Goal: Task Accomplishment & Management: Use online tool/utility

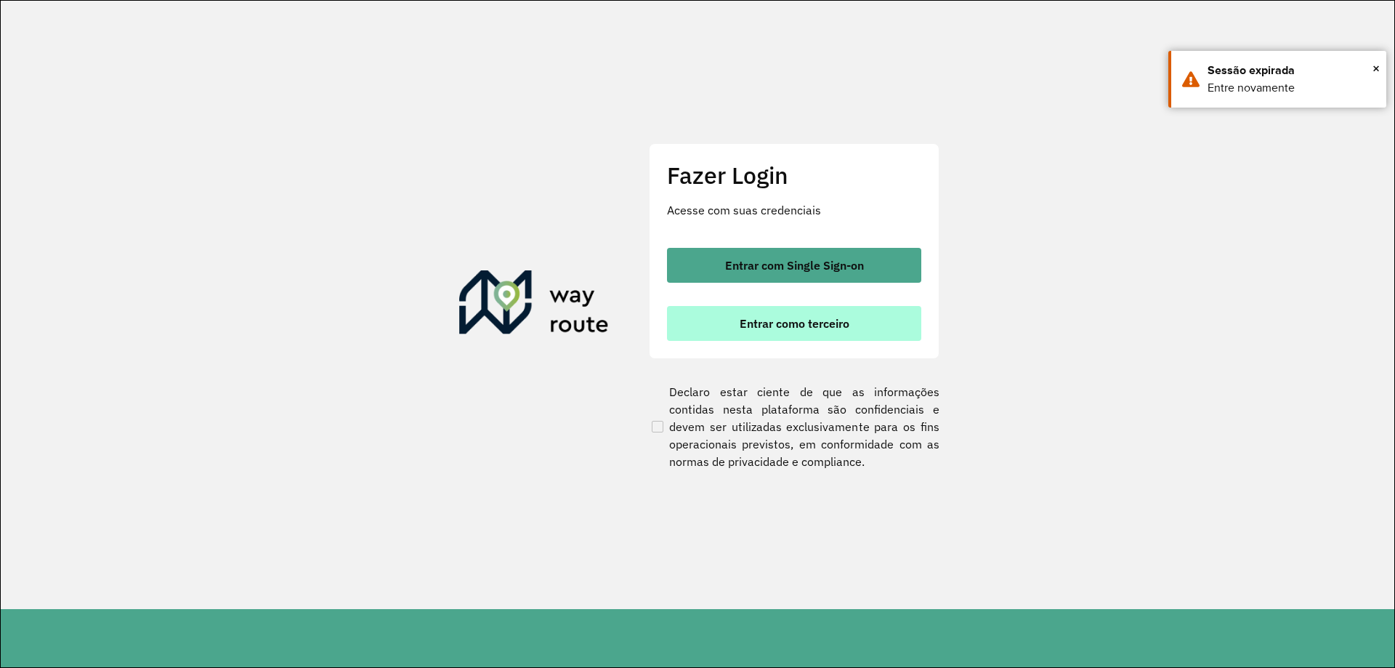
click at [875, 326] on button "Entrar como terceiro" at bounding box center [794, 323] width 254 height 35
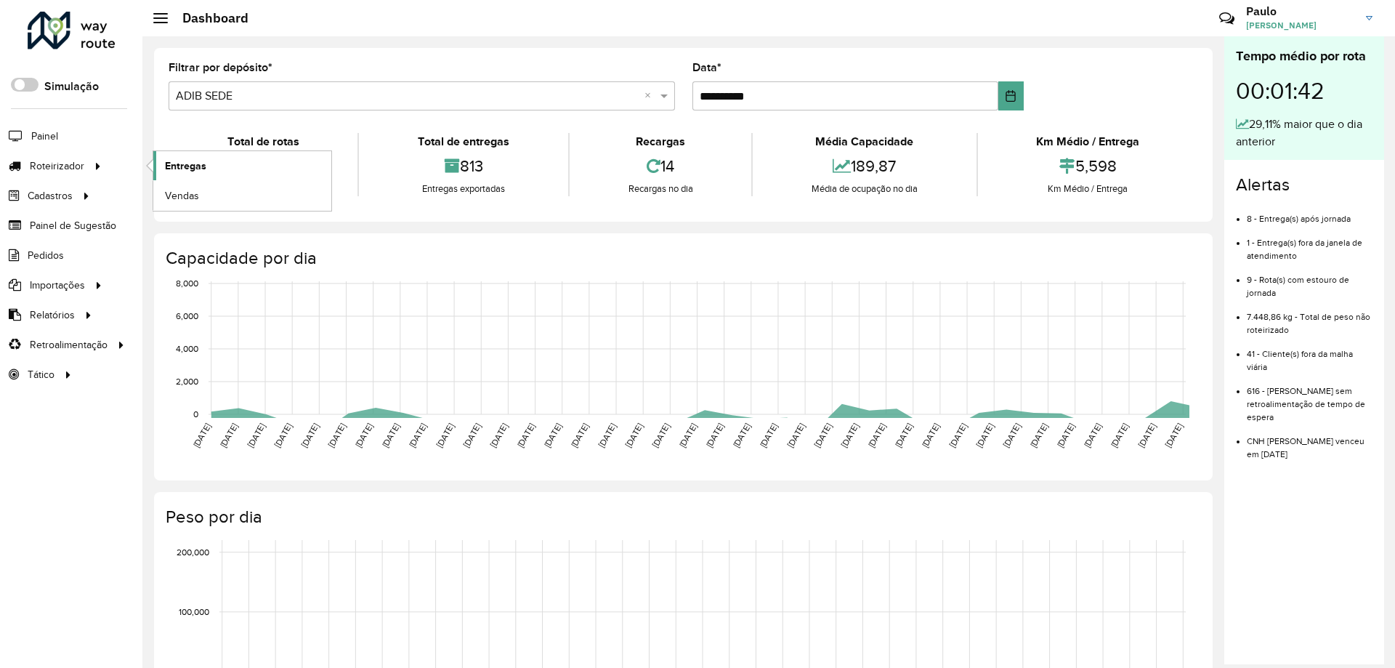
click at [164, 170] on link "Entregas" at bounding box center [242, 165] width 178 height 29
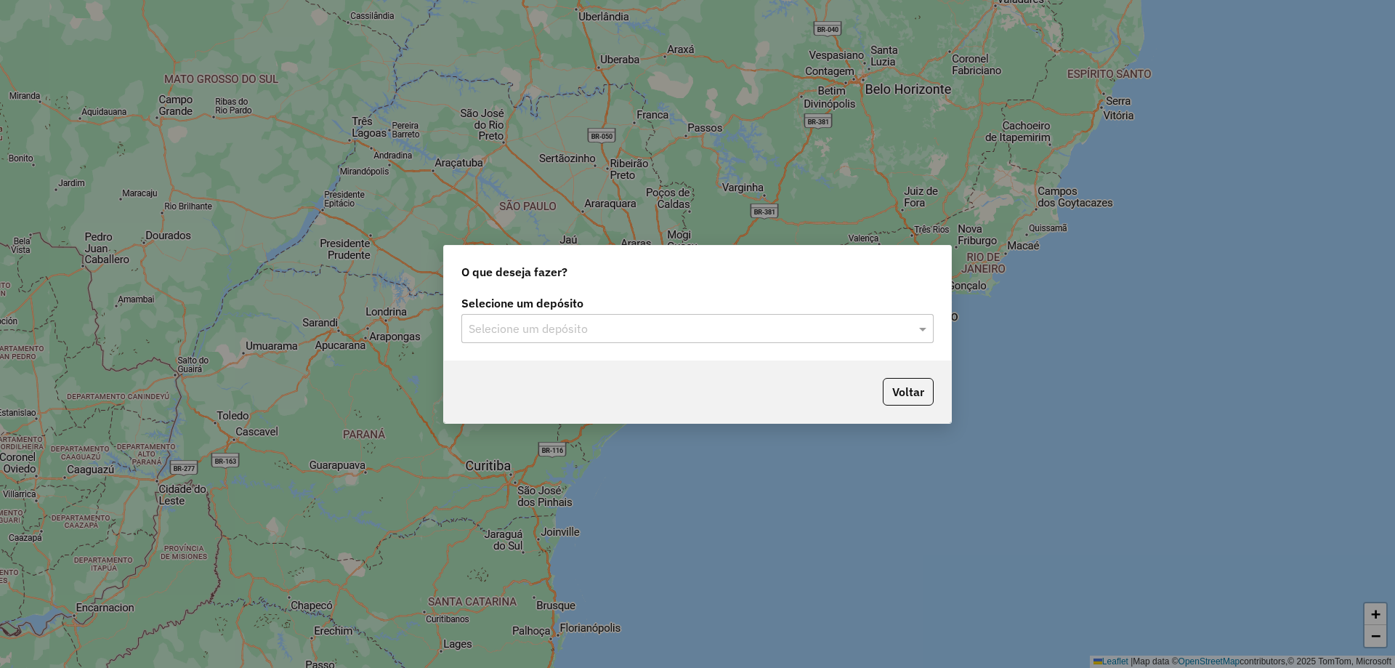
click at [663, 317] on div "Selecione um depósito" at bounding box center [697, 328] width 472 height 29
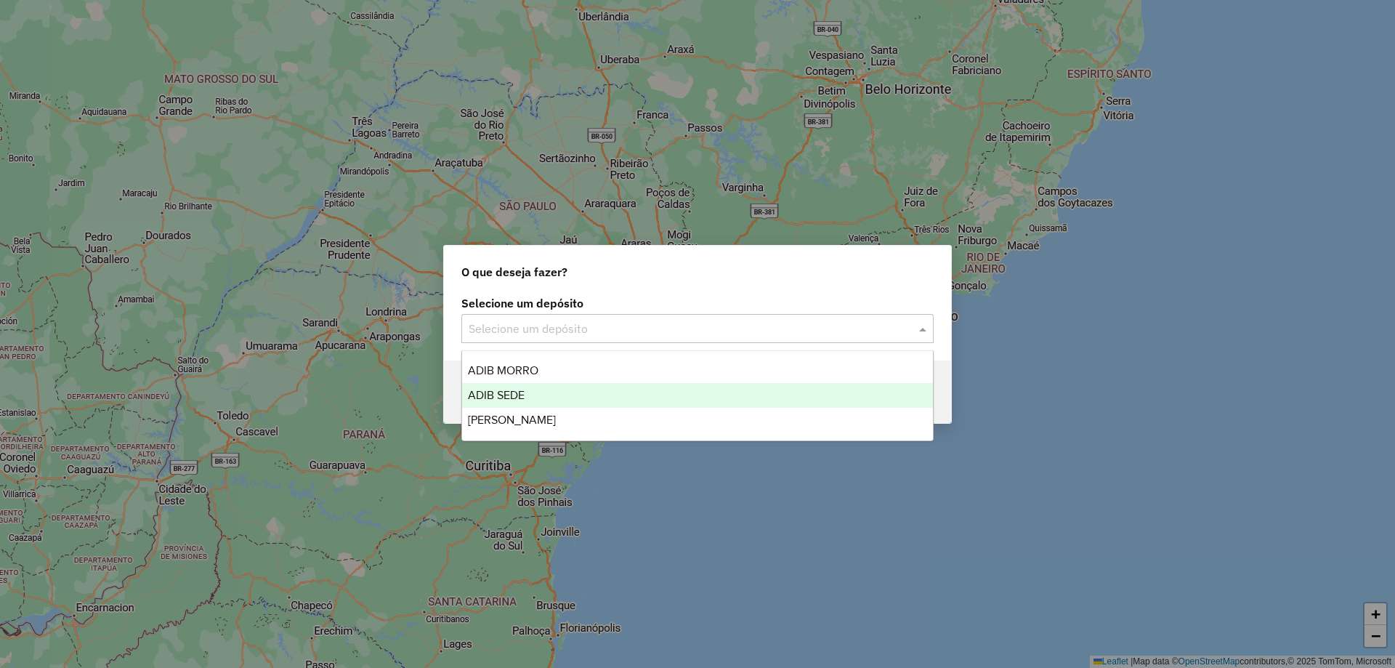
click at [628, 384] on div "ADIB SEDE" at bounding box center [697, 395] width 471 height 25
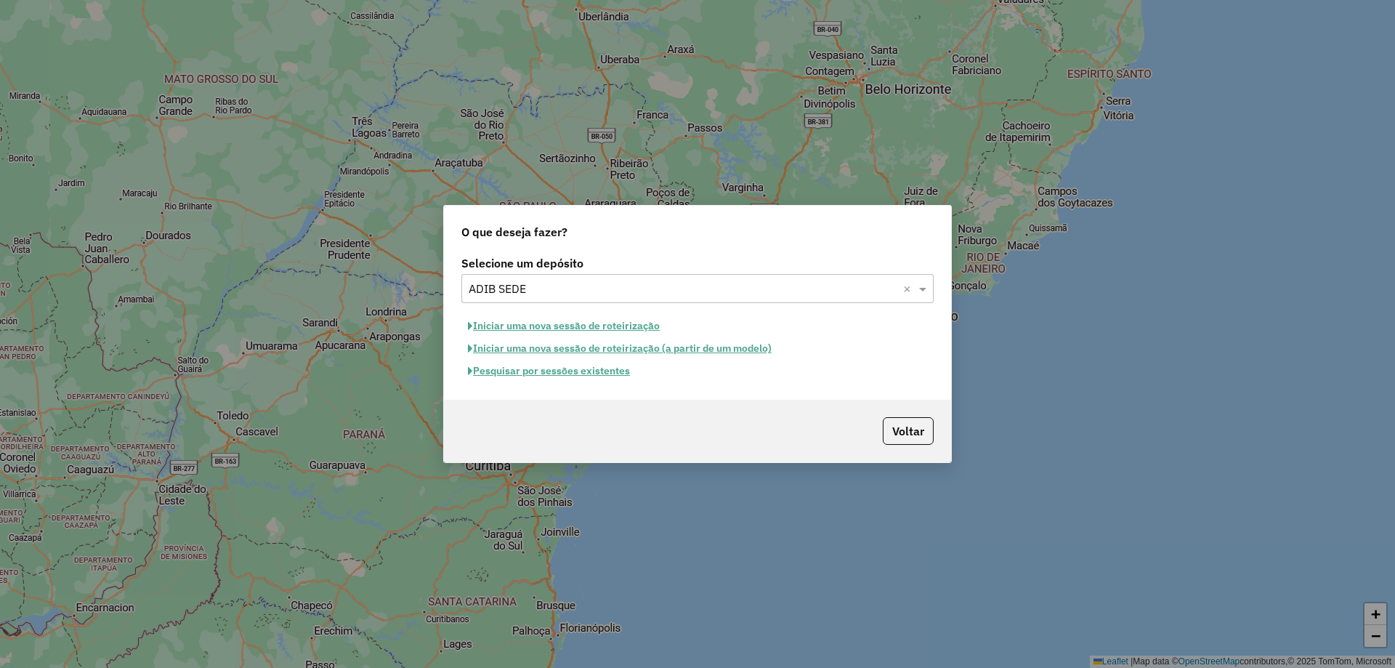
click at [596, 372] on button "Pesquisar por sessões existentes" at bounding box center [548, 371] width 175 height 23
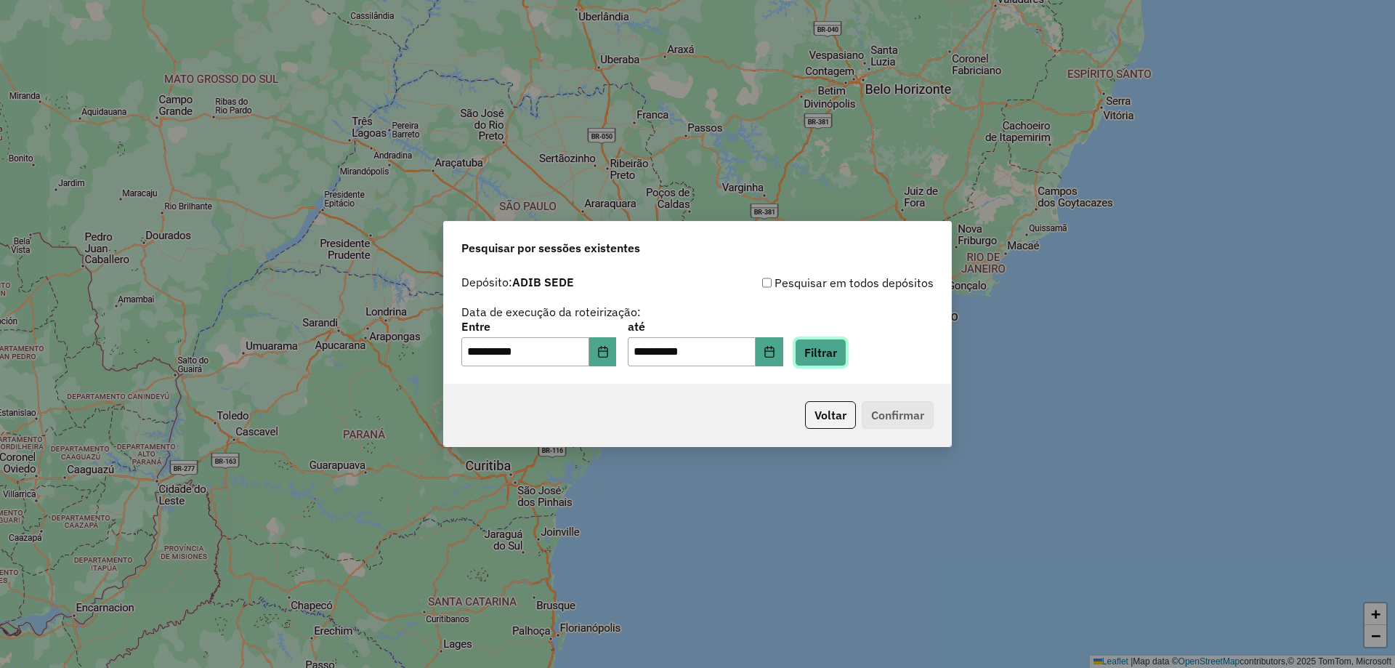
click at [827, 361] on button "Filtrar" at bounding box center [821, 353] width 52 height 28
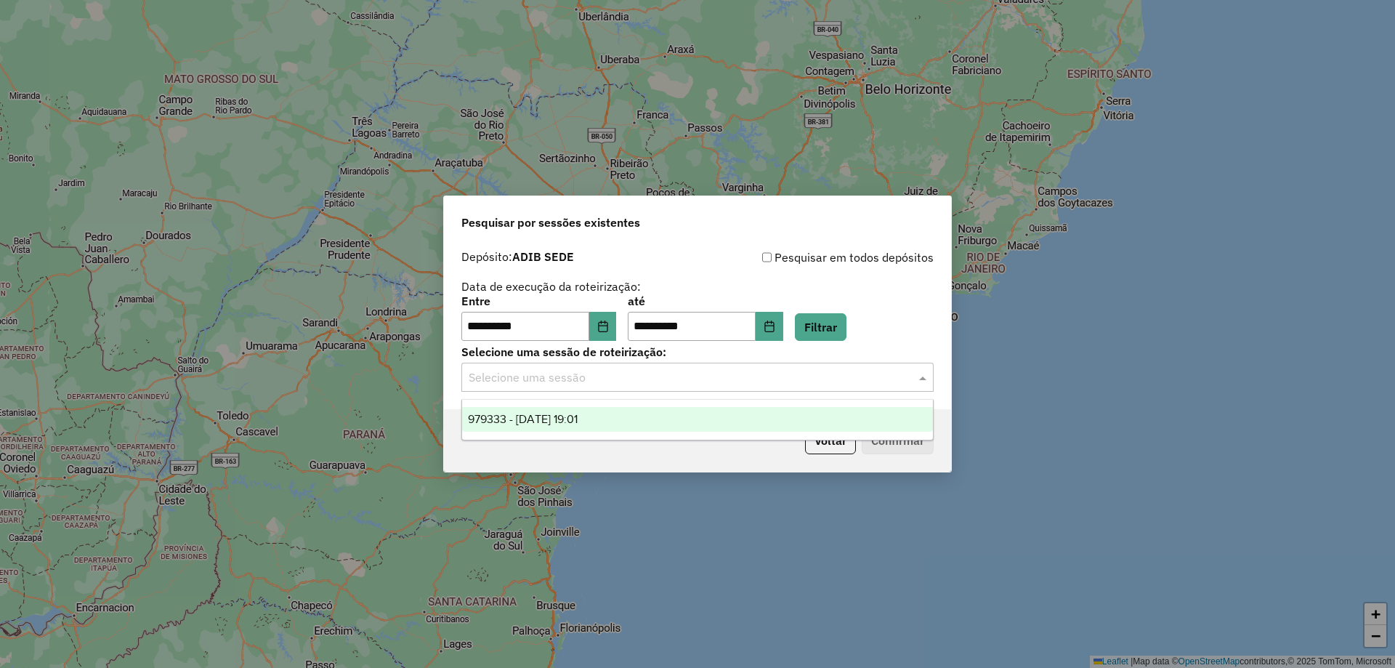
click at [708, 384] on input "text" at bounding box center [683, 377] width 429 height 17
click at [679, 416] on div "979333 - 14/08/2025 19:01" at bounding box center [697, 419] width 471 height 25
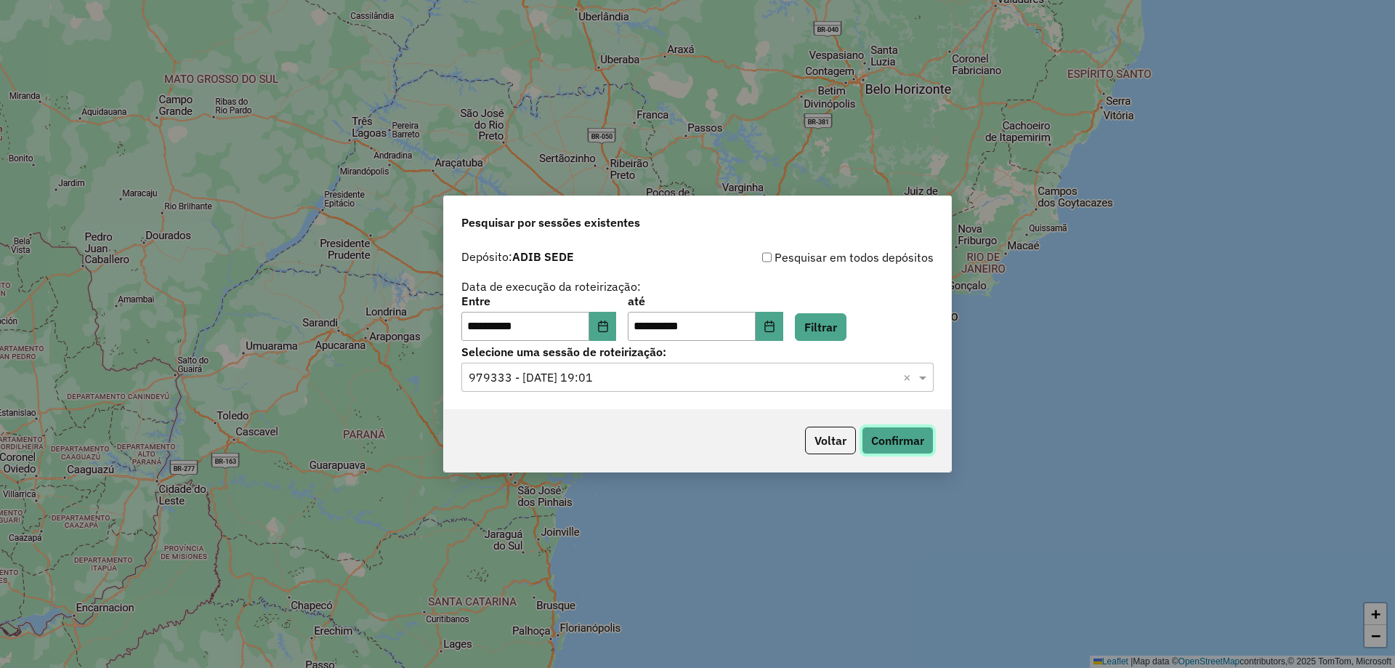
click at [893, 435] on button "Confirmar" at bounding box center [898, 440] width 72 height 28
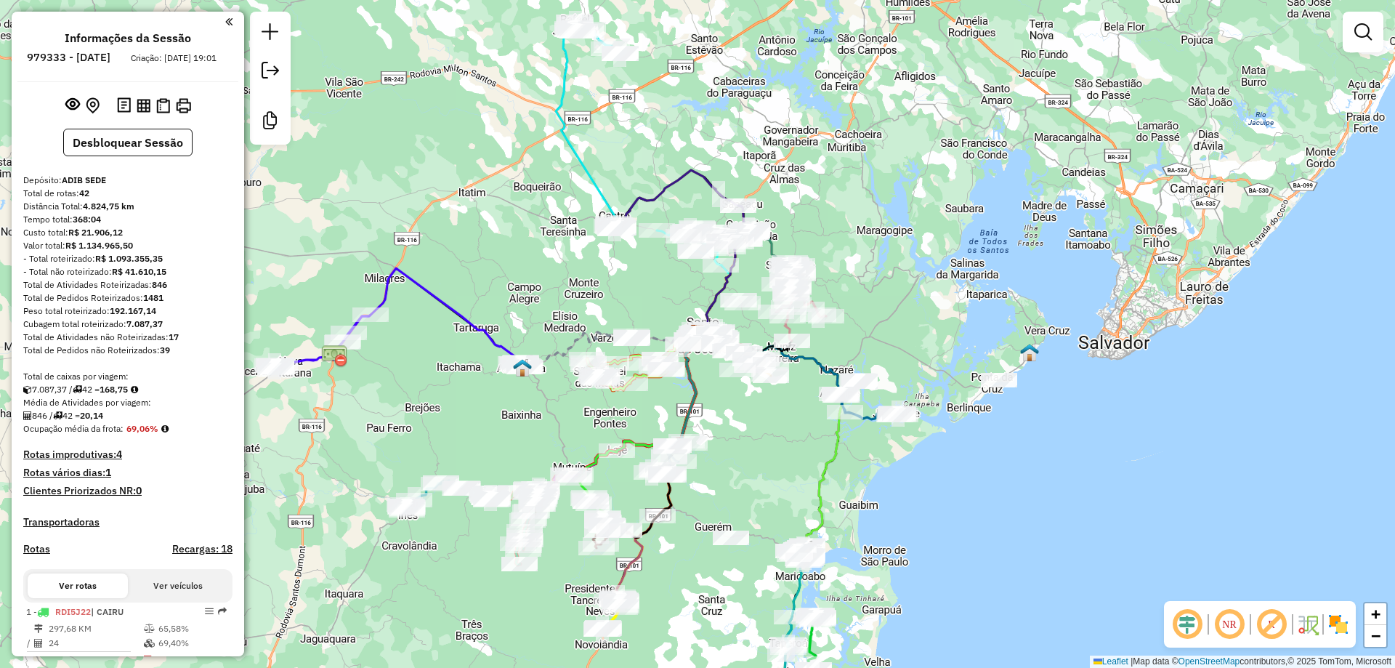
click at [1235, 626] on em at bounding box center [1229, 624] width 35 height 35
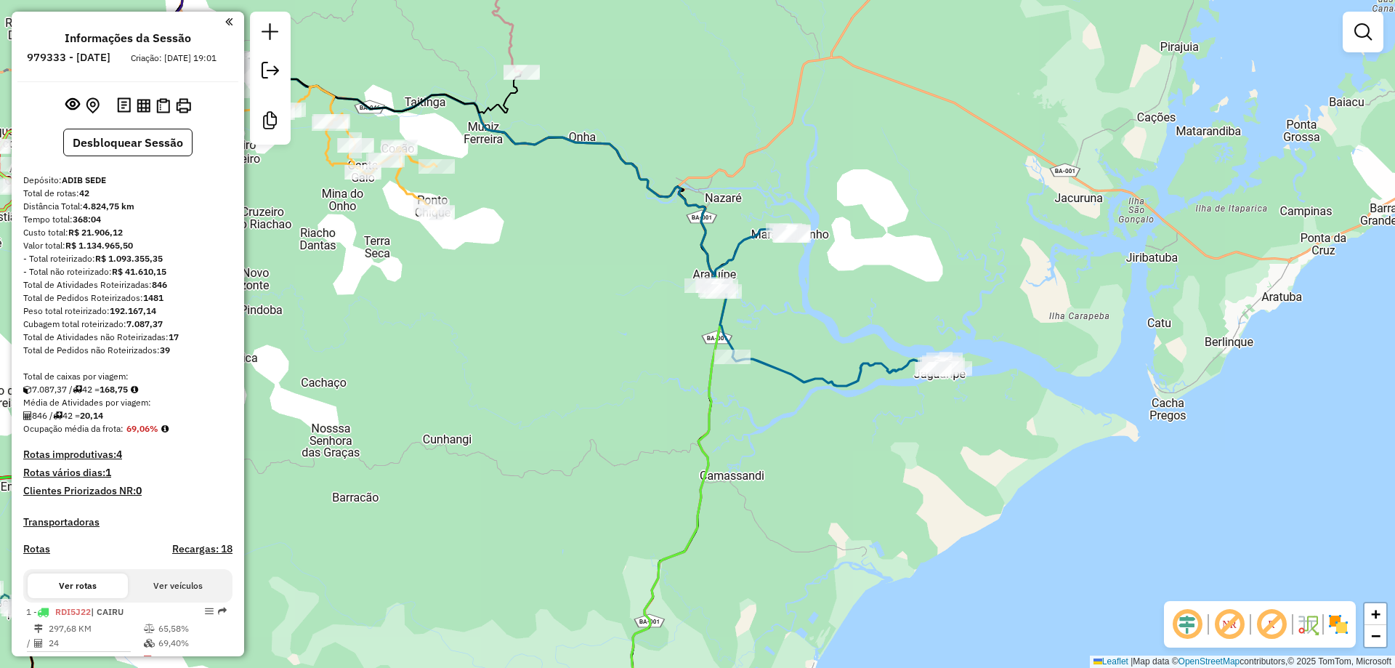
drag, startPoint x: 479, startPoint y: 346, endPoint x: 985, endPoint y: 344, distance: 505.7
click at [982, 345] on div "Janela de atendimento Grade de atendimento Capacidade Transportadoras Veículos …" at bounding box center [697, 334] width 1395 height 668
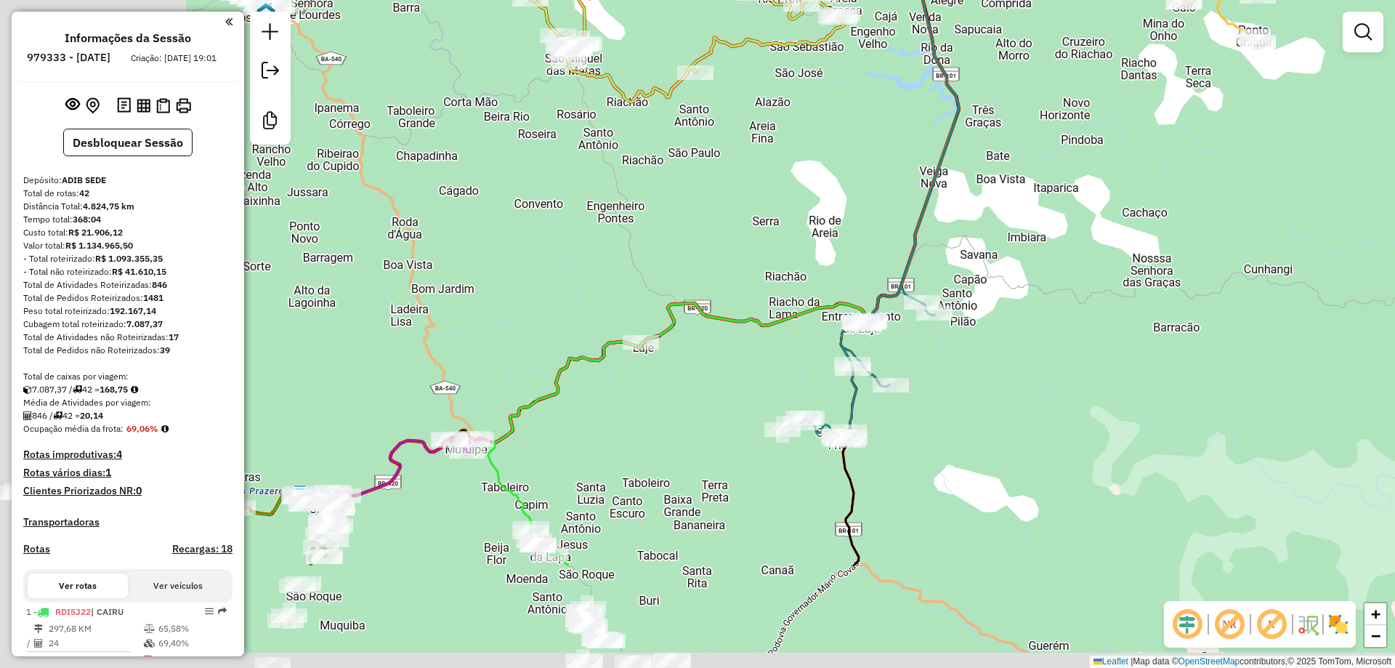
drag, startPoint x: 794, startPoint y: 350, endPoint x: 963, endPoint y: 230, distance: 207.8
click at [961, 232] on div "Janela de atendimento Grade de atendimento Capacidade Transportadoras Veículos …" at bounding box center [697, 334] width 1395 height 668
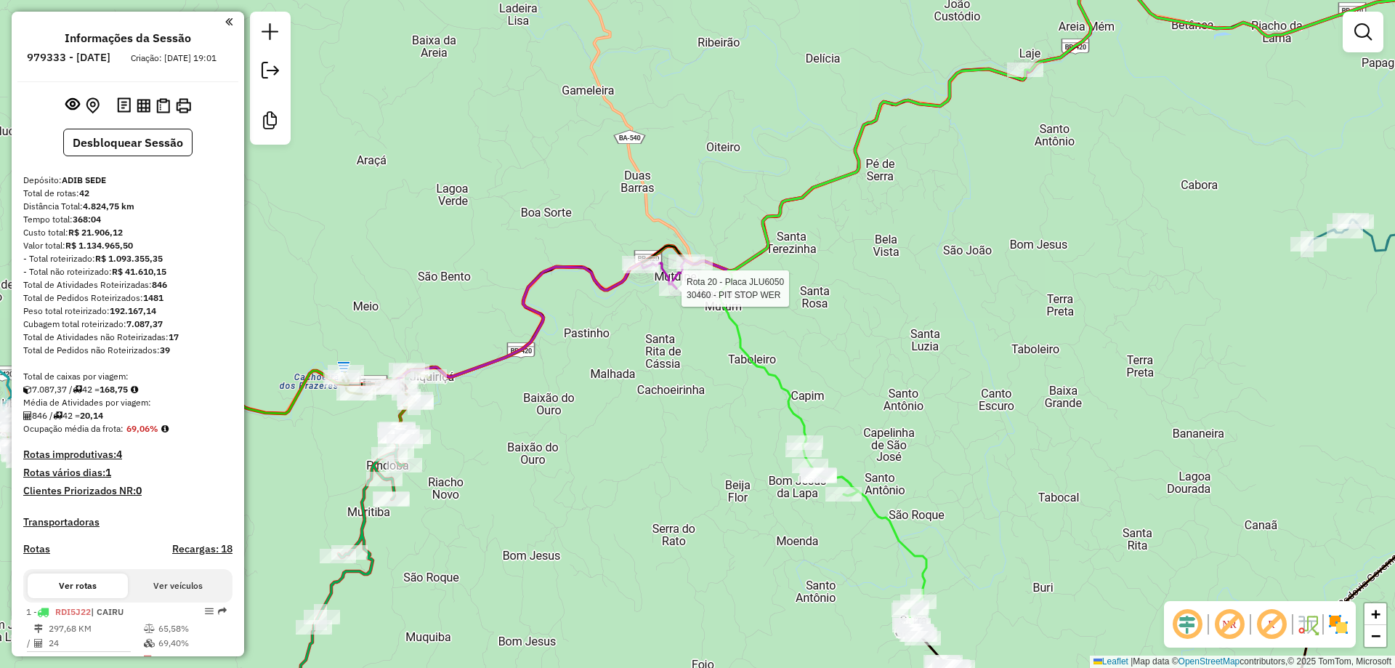
select select "**********"
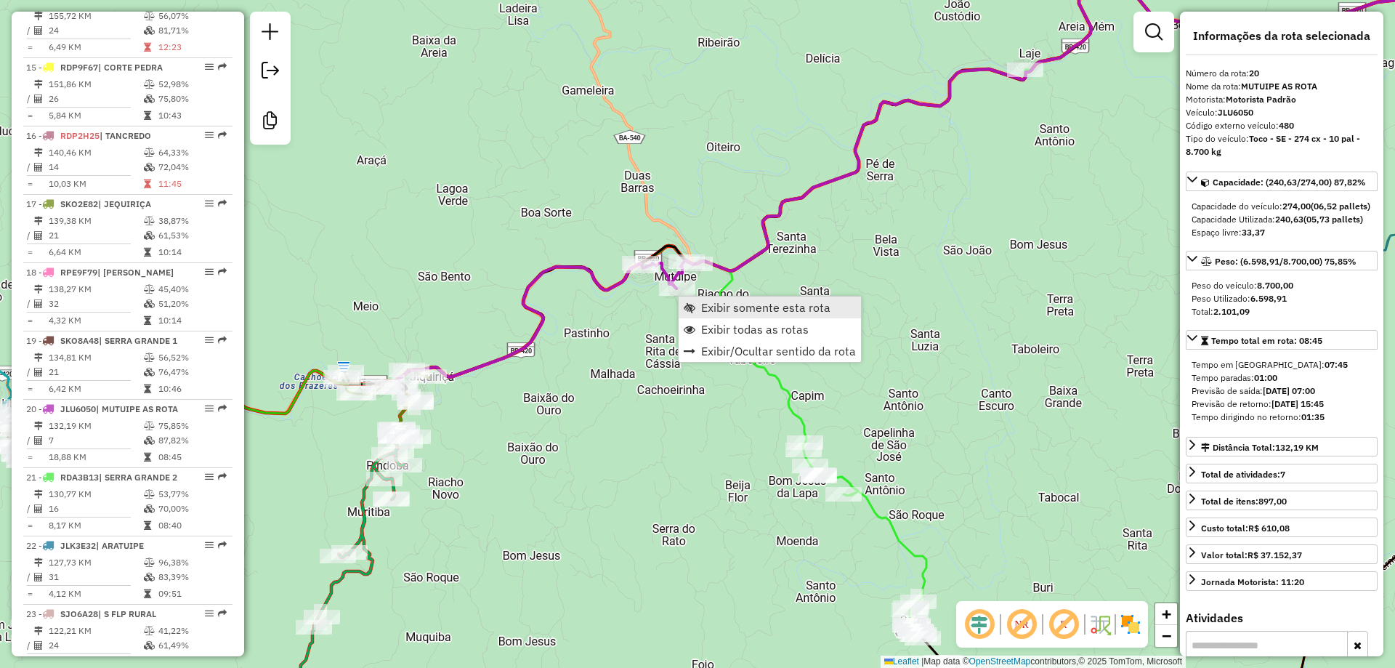
scroll to position [1944, 0]
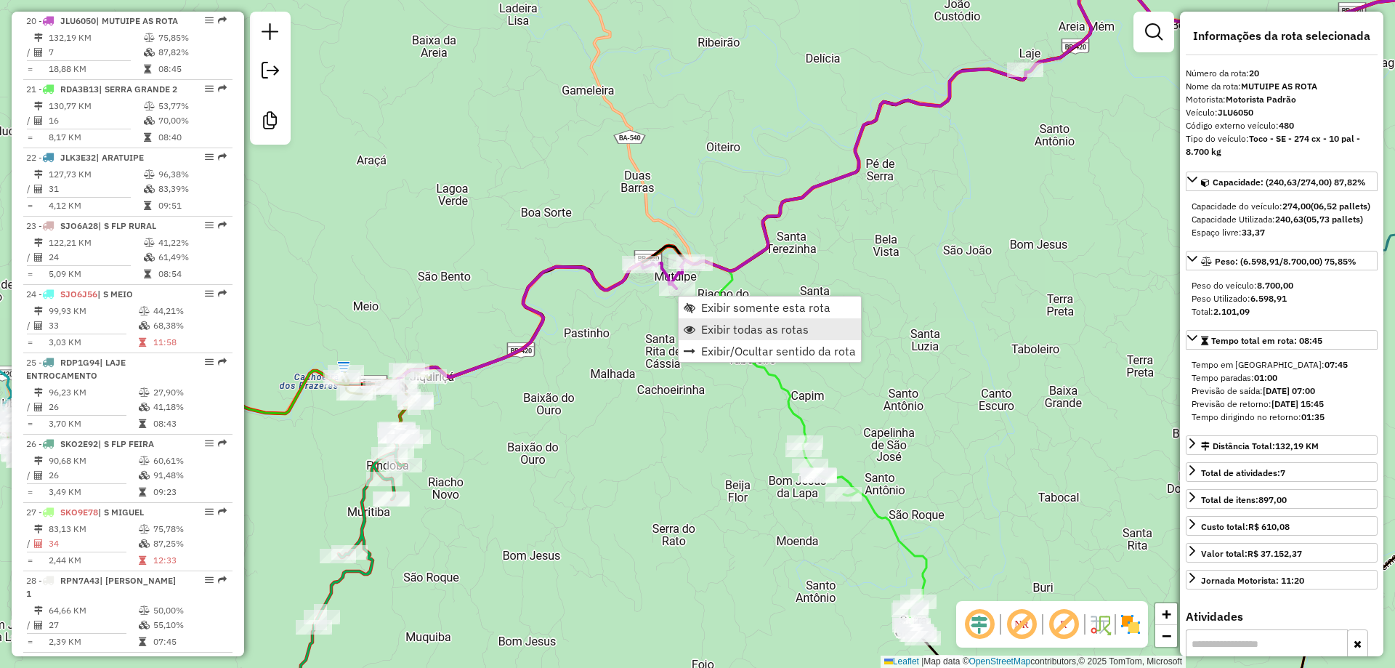
click at [712, 326] on span "Exibir todas as rotas" at bounding box center [755, 329] width 108 height 12
click at [700, 305] on link "Exibir somente esta rota" at bounding box center [773, 303] width 182 height 22
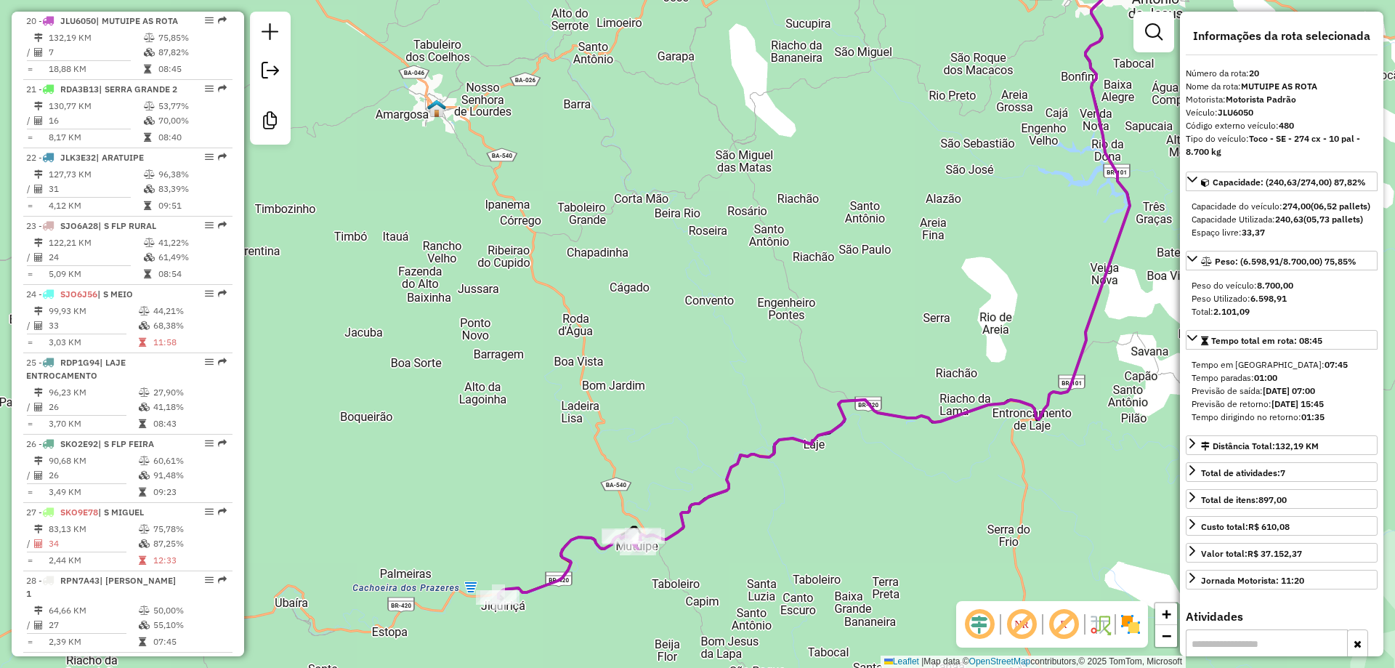
drag, startPoint x: 555, startPoint y: 490, endPoint x: 687, endPoint y: 437, distance: 142.2
click at [686, 438] on div "Janela de atendimento Grade de atendimento Capacidade Transportadoras Veículos …" at bounding box center [697, 334] width 1395 height 668
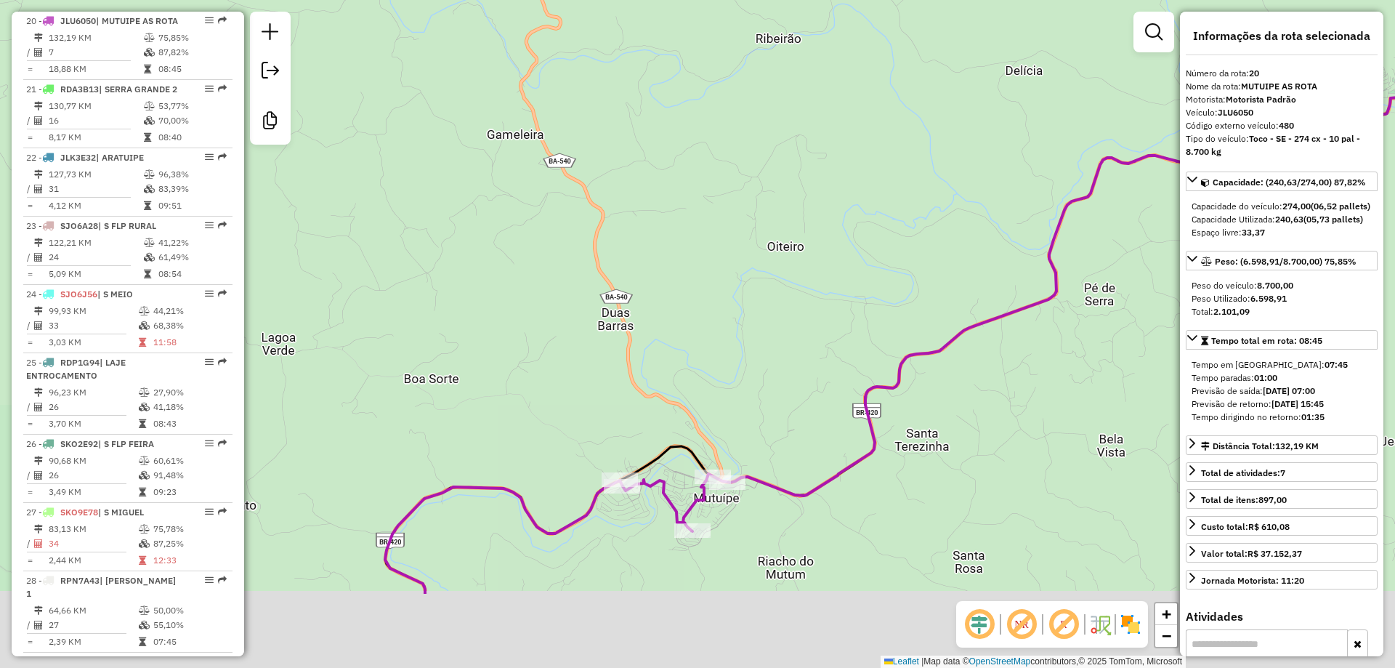
drag, startPoint x: 655, startPoint y: 589, endPoint x: 714, endPoint y: 436, distance: 164.2
click at [714, 436] on icon at bounding box center [986, 264] width 1203 height 657
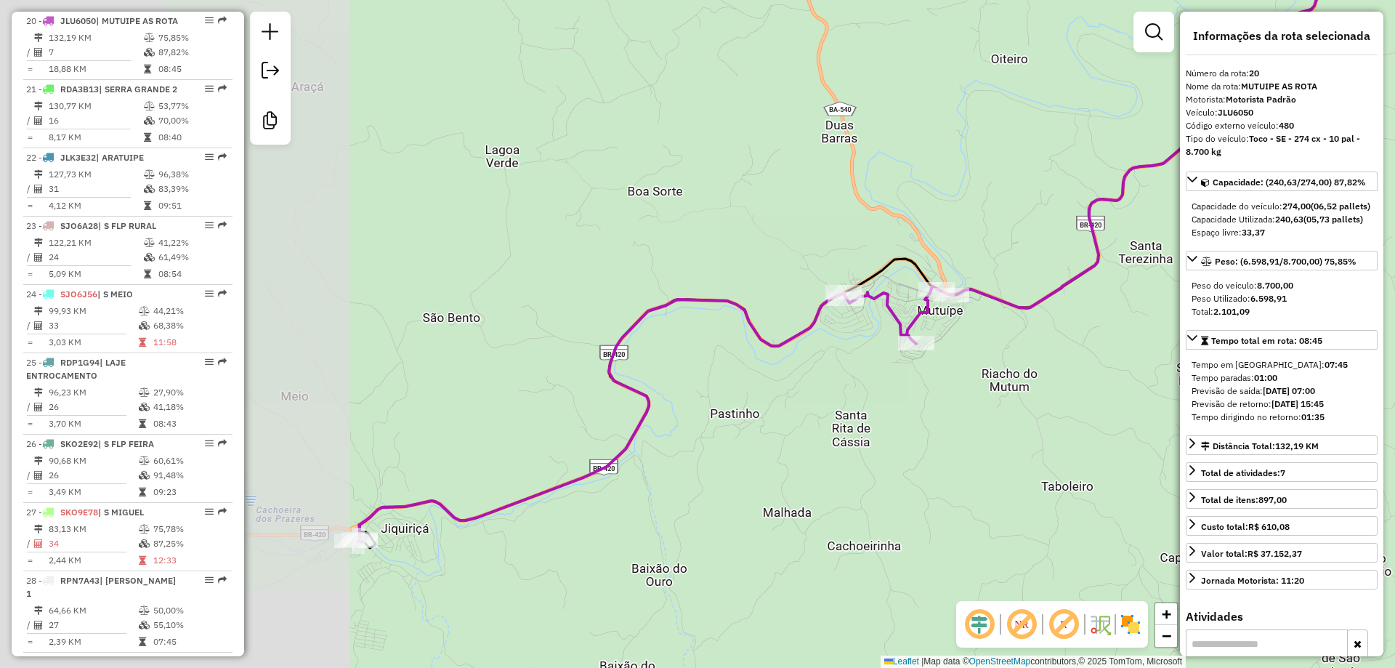
drag, startPoint x: 418, startPoint y: 395, endPoint x: 836, endPoint y: 337, distance: 421.8
click at [836, 337] on div "Janela de atendimento Grade de atendimento Capacidade Transportadoras Veículos …" at bounding box center [697, 334] width 1395 height 668
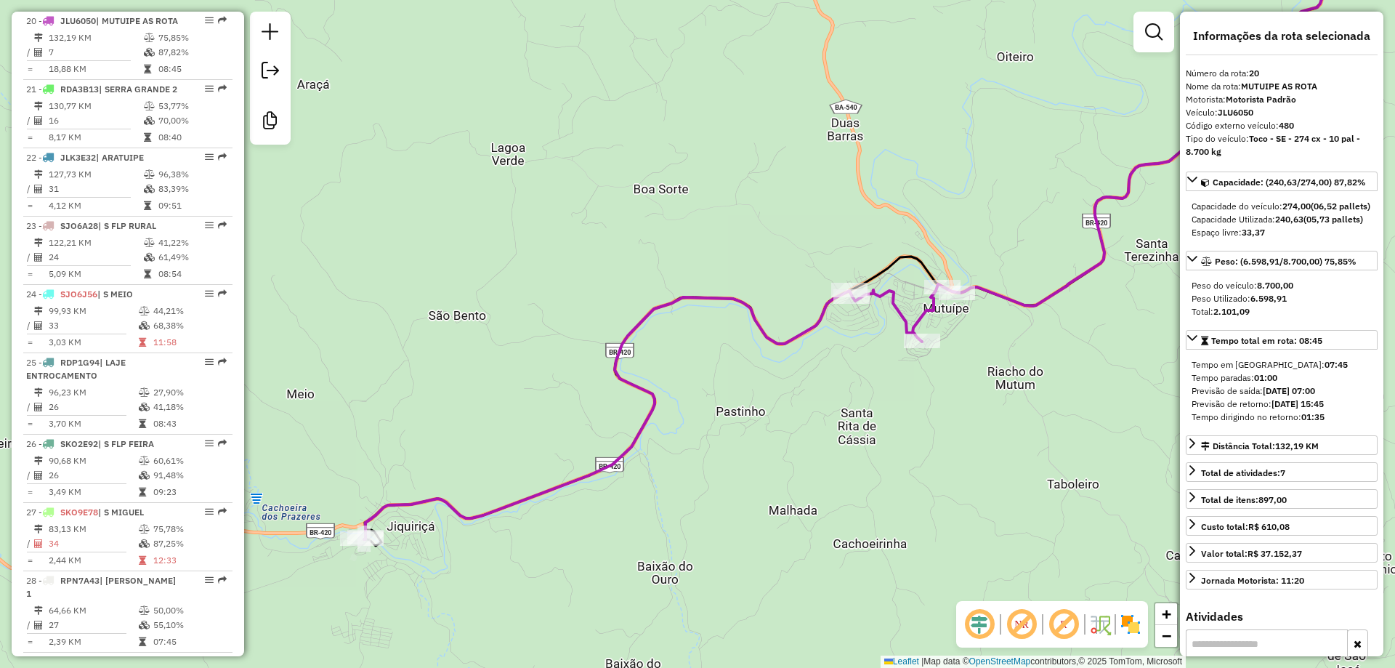
drag, startPoint x: 372, startPoint y: 499, endPoint x: 563, endPoint y: 417, distance: 208.0
click at [563, 417] on div "Janela de atendimento Grade de atendimento Capacidade Transportadoras Veículos …" at bounding box center [697, 334] width 1395 height 668
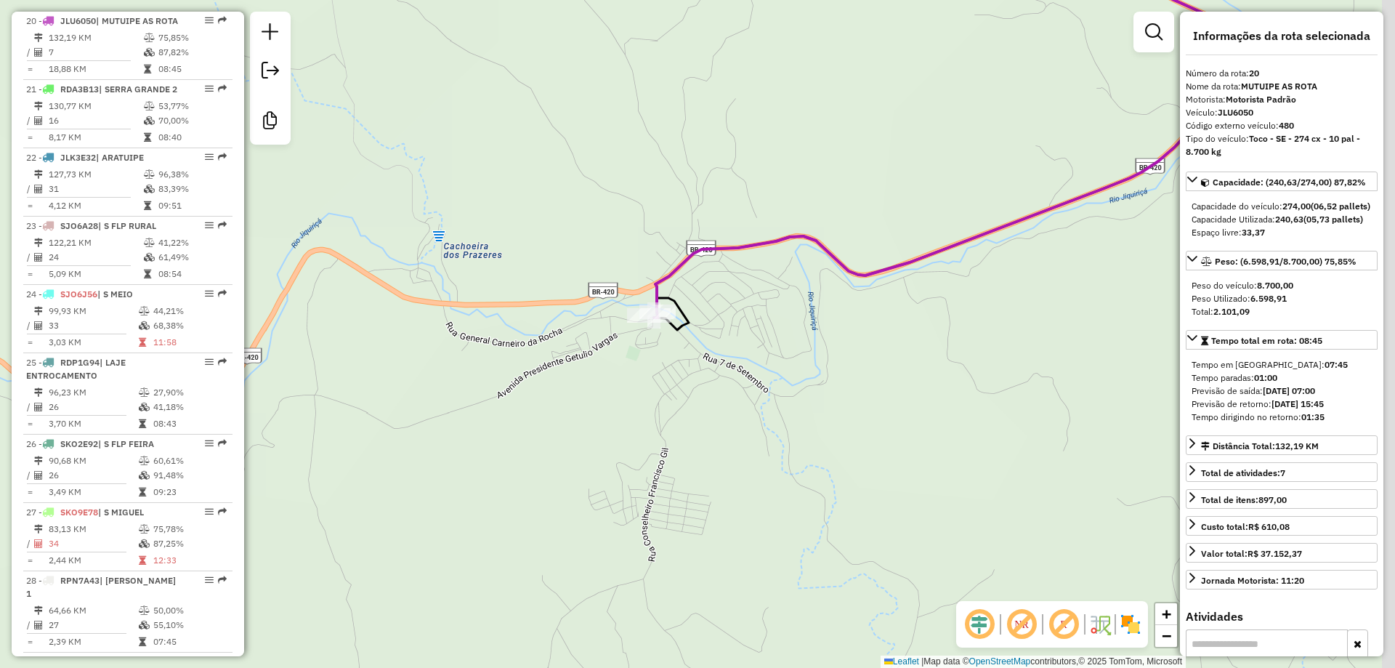
drag, startPoint x: 915, startPoint y: 286, endPoint x: 504, endPoint y: 344, distance: 414.6
click at [504, 344] on div "Janela de atendimento Grade de atendimento Capacidade Transportadoras Veículos …" at bounding box center [697, 334] width 1395 height 668
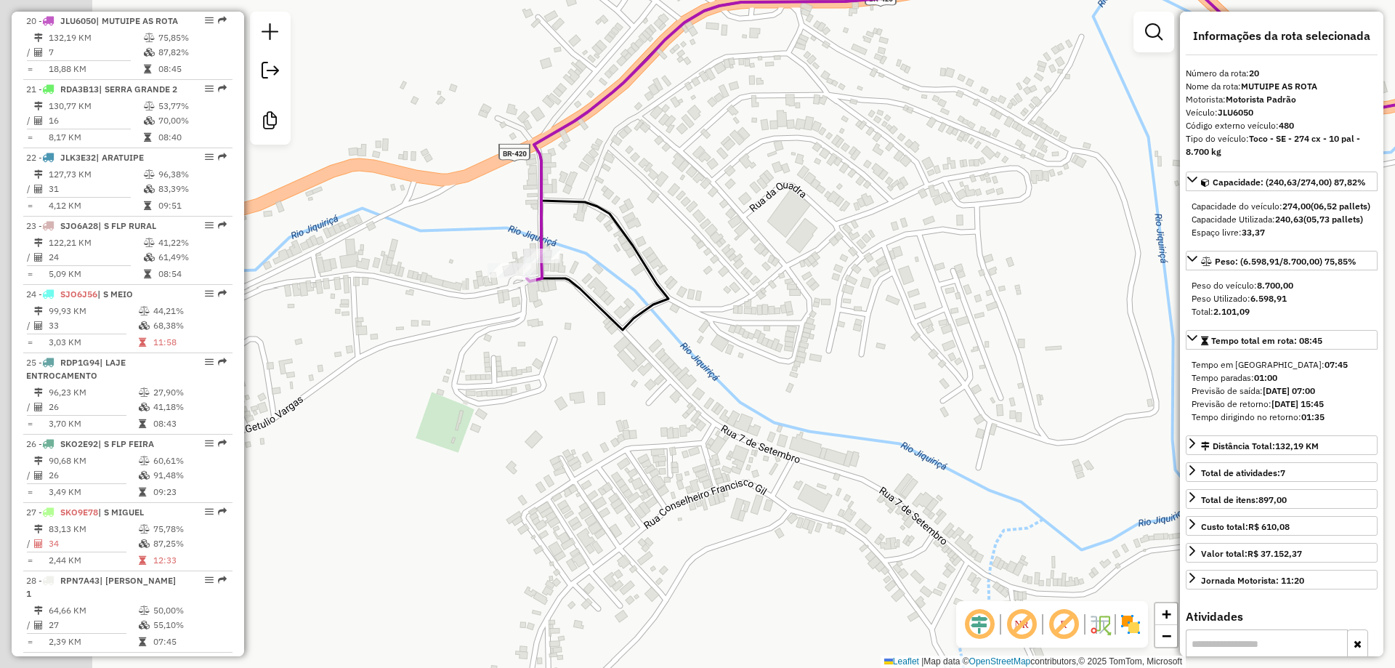
drag, startPoint x: 361, startPoint y: 306, endPoint x: 612, endPoint y: 328, distance: 251.7
click at [613, 323] on icon at bounding box center [1156, 142] width 1258 height 376
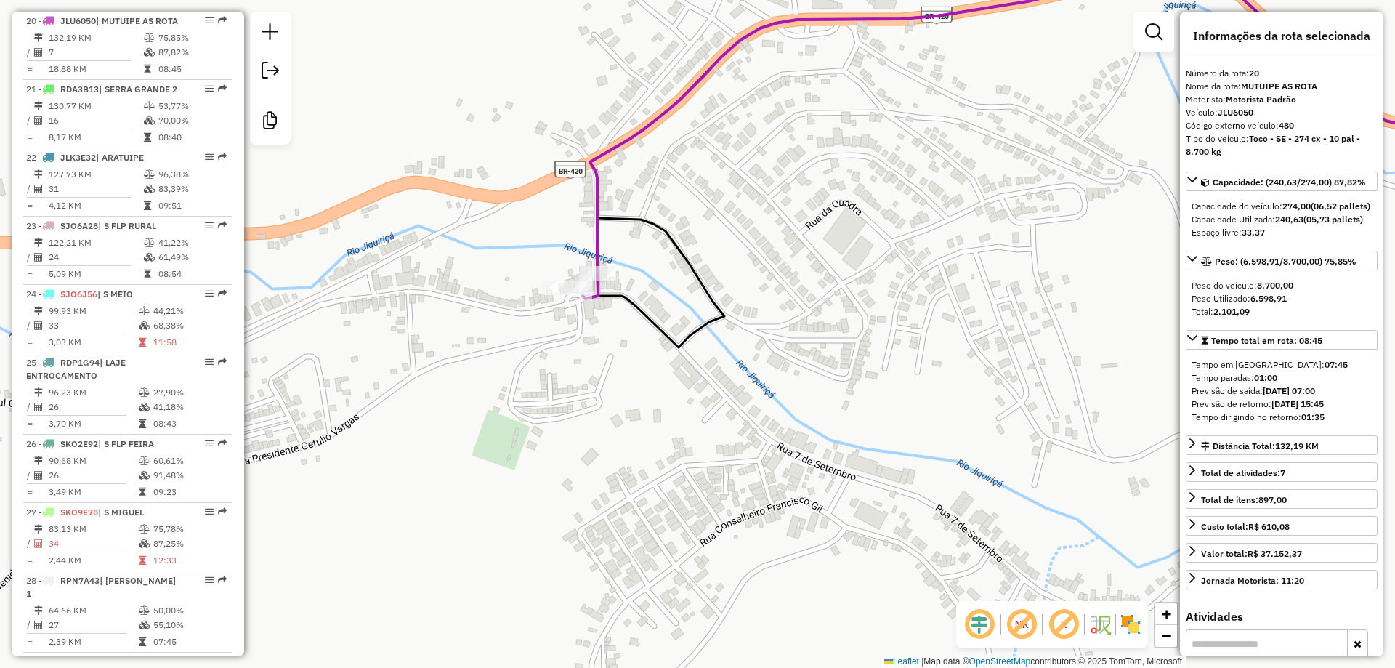
drag, startPoint x: 515, startPoint y: 296, endPoint x: 587, endPoint y: 328, distance: 78.7
click at [586, 327] on div "Janela de atendimento Grade de atendimento Capacidade Transportadoras Veículos …" at bounding box center [697, 334] width 1395 height 668
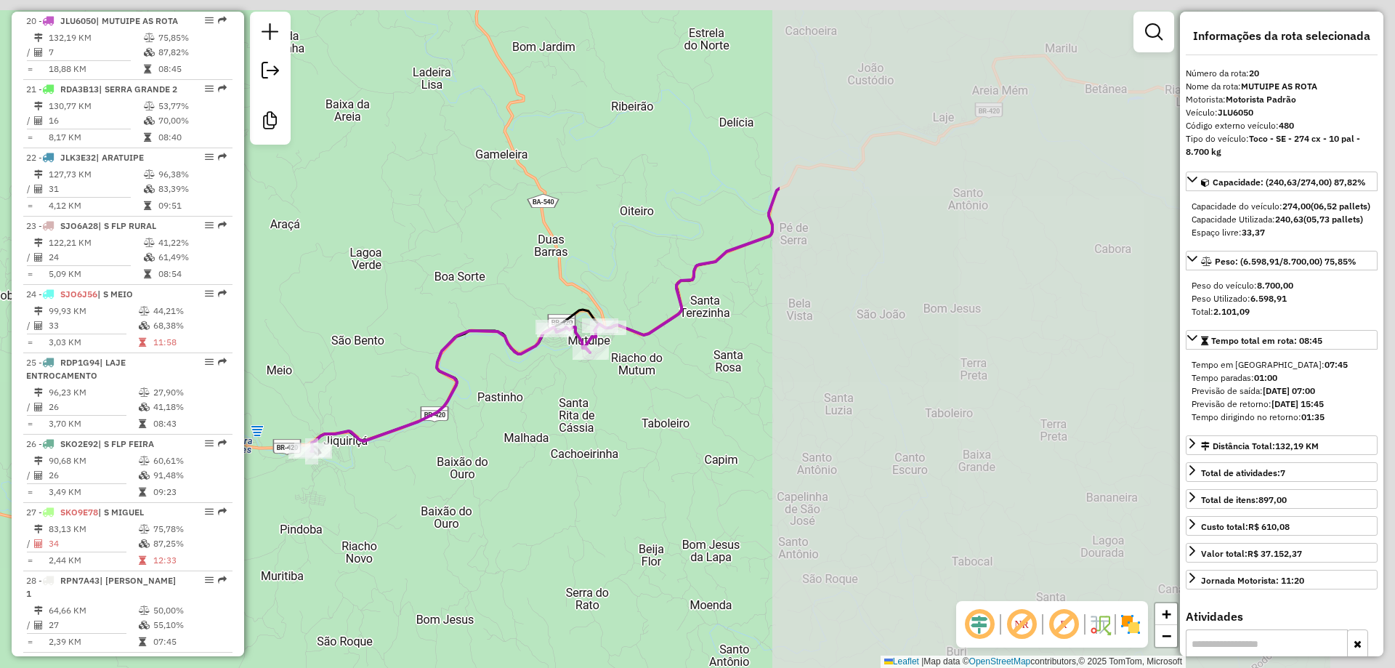
drag, startPoint x: 1094, startPoint y: 301, endPoint x: 331, endPoint y: 453, distance: 777.9
click at [331, 453] on div "Janela de atendimento Grade de atendimento Capacidade Transportadoras Veículos …" at bounding box center [697, 334] width 1395 height 668
